Goal: Task Accomplishment & Management: Complete application form

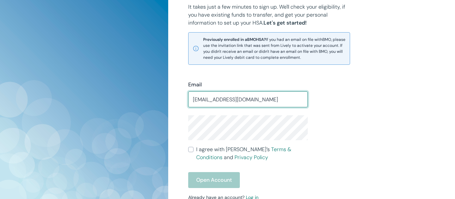
type input "delgadov@gmail.com"
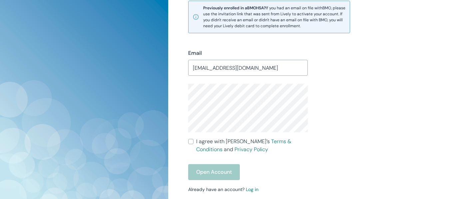
scroll to position [174, 0]
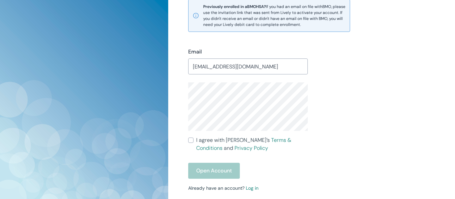
click at [192, 139] on input "I agree with Lively’s Terms & Conditions and Privacy Policy" at bounding box center [190, 140] width 5 height 5
checkbox input "true"
click at [200, 170] on button "Open Account" at bounding box center [214, 171] width 52 height 16
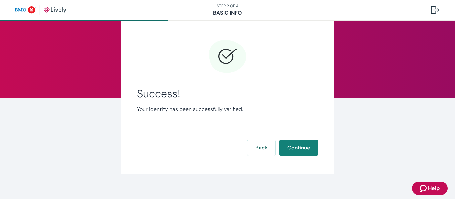
scroll to position [30, 0]
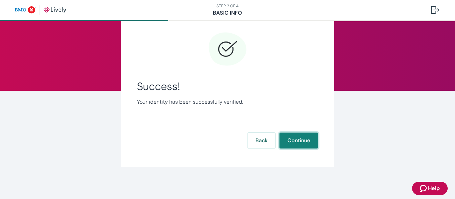
click at [304, 137] on button "Continue" at bounding box center [298, 141] width 39 height 16
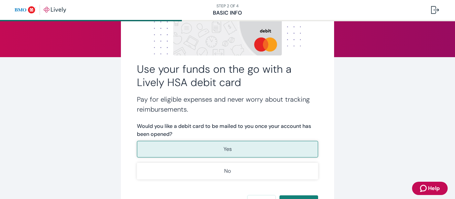
scroll to position [65, 0]
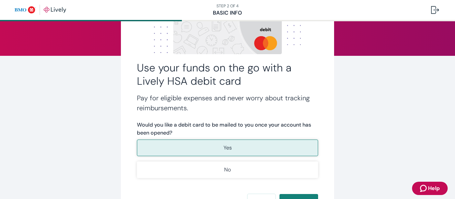
click at [237, 147] on button "Yes" at bounding box center [227, 148] width 181 height 17
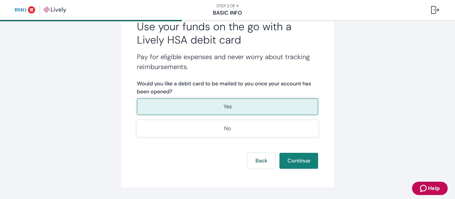
scroll to position [107, 0]
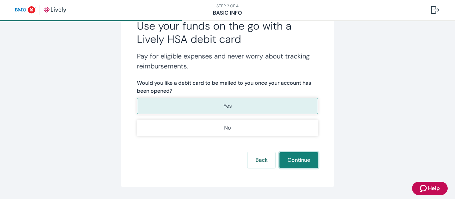
click at [300, 158] on button "Continue" at bounding box center [298, 160] width 39 height 16
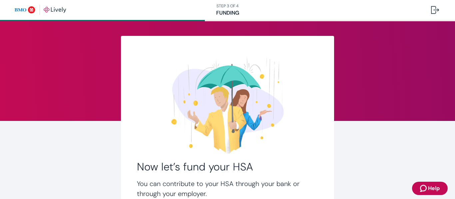
scroll to position [82, 0]
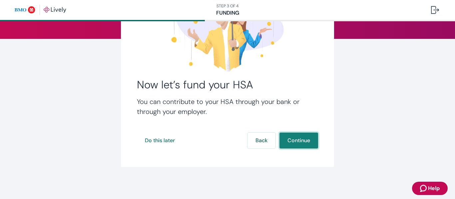
click at [290, 140] on button "Continue" at bounding box center [298, 141] width 39 height 16
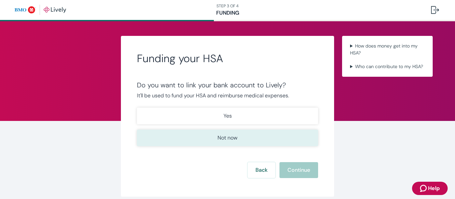
click at [232, 142] on button "Not now" at bounding box center [227, 138] width 181 height 17
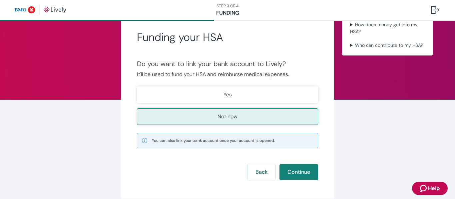
scroll to position [23, 0]
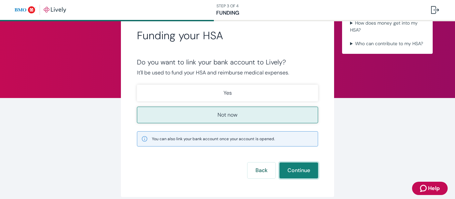
click at [301, 171] on button "Continue" at bounding box center [298, 171] width 39 height 16
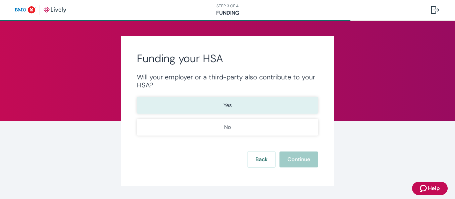
click at [191, 105] on button "Yes" at bounding box center [227, 105] width 181 height 17
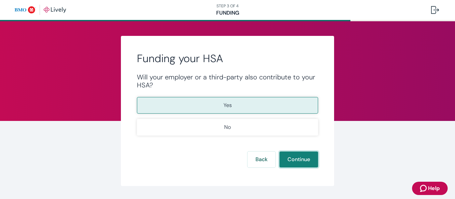
click at [313, 164] on button "Continue" at bounding box center [298, 160] width 39 height 16
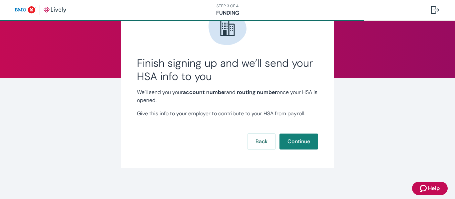
scroll to position [44, 0]
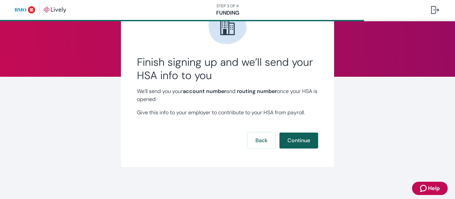
click at [292, 142] on button "Continue" at bounding box center [298, 141] width 39 height 16
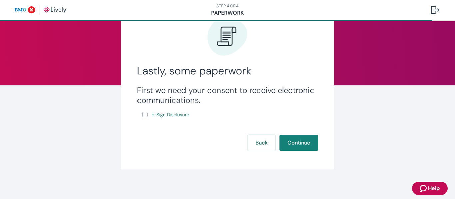
scroll to position [38, 0]
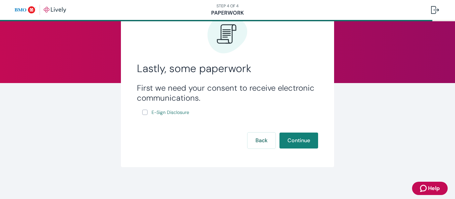
click at [144, 112] on input "E-Sign Disclosure" at bounding box center [144, 112] width 5 height 5
checkbox input "true"
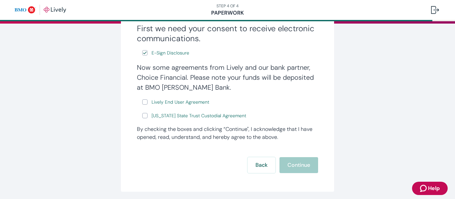
scroll to position [101, 0]
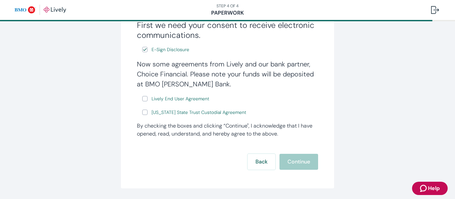
click at [145, 99] on input "Lively End User Agreement" at bounding box center [144, 98] width 5 height 5
checkbox input "true"
click at [145, 107] on div "Now some agreements from Lively and our bank partner, Choice Financial. Please …" at bounding box center [227, 88] width 181 height 58
click at [144, 112] on input "[US_STATE] State Trust Custodial Agreement" at bounding box center [144, 112] width 5 height 5
checkbox input "true"
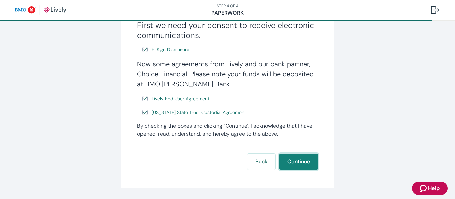
click at [290, 163] on button "Continue" at bounding box center [298, 162] width 39 height 16
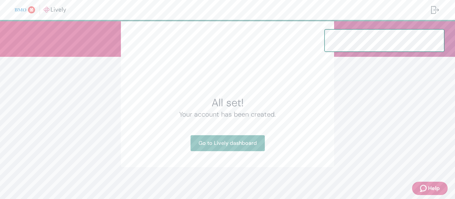
scroll to position [64, 0]
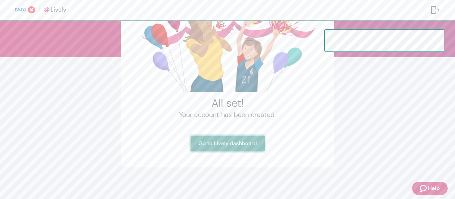
click at [238, 142] on link "Go to Lively dashboard" at bounding box center [227, 144] width 74 height 16
